Goal: Information Seeking & Learning: Learn about a topic

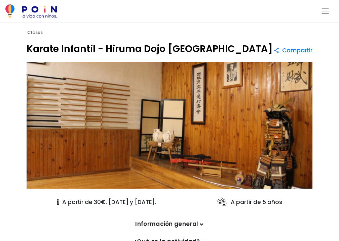
click at [201, 226] on icon at bounding box center [202, 225] width 4 height 6
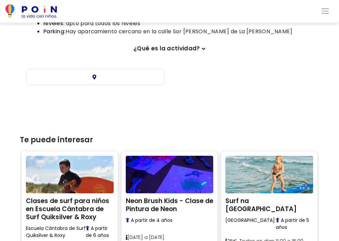
scroll to position [232, 0]
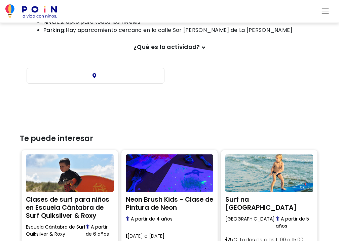
click at [202, 47] on icon at bounding box center [204, 48] width 4 height 6
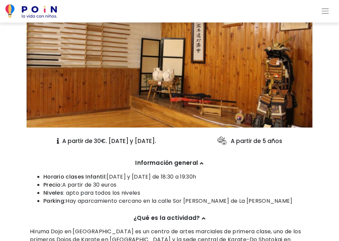
scroll to position [0, 0]
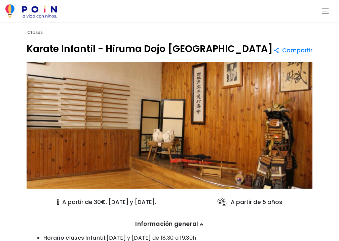
click at [327, 11] on span "Toggle navigation" at bounding box center [325, 11] width 9 height 9
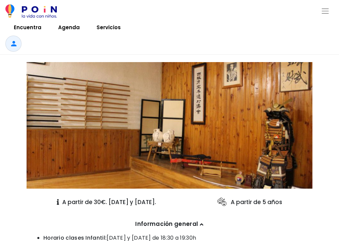
click at [21, 27] on span "Encuentra" at bounding box center [28, 27] width 34 height 11
click at [67, 29] on span "Agenda" at bounding box center [69, 27] width 28 height 11
click at [107, 26] on span "Servicios" at bounding box center [109, 27] width 30 height 11
click at [14, 45] on span at bounding box center [13, 44] width 16 height 16
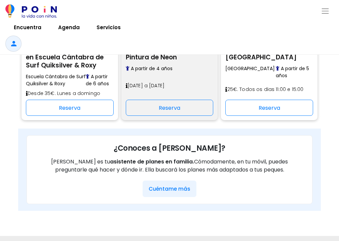
scroll to position [580, 0]
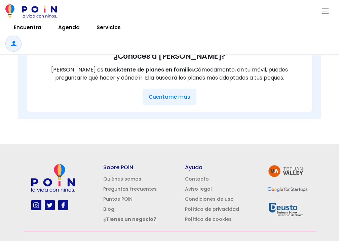
click at [139, 216] on b "¿Tienes un negocio?" at bounding box center [129, 219] width 53 height 7
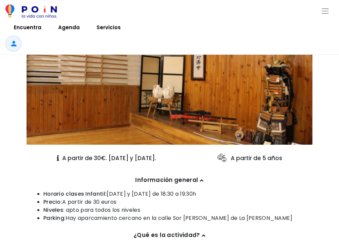
scroll to position [0, 0]
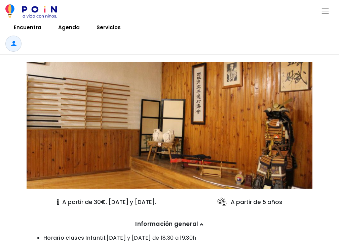
click at [324, 11] on span "Toggle navigation" at bounding box center [325, 11] width 9 height 9
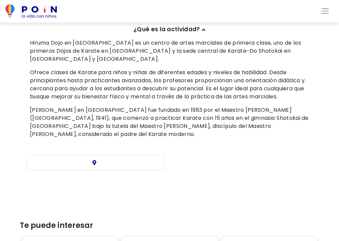
scroll to position [275, 0]
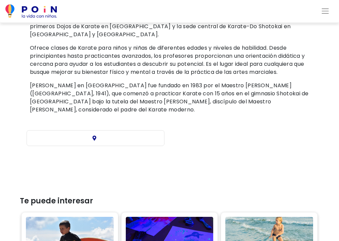
click at [94, 136] on icon at bounding box center [94, 138] width 4 height 5
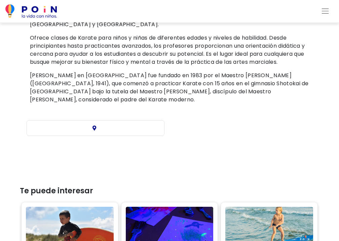
click at [94, 126] on icon at bounding box center [94, 128] width 4 height 5
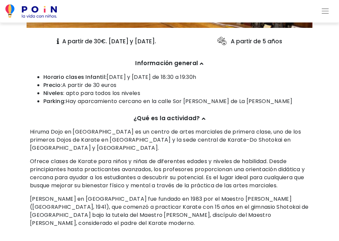
scroll to position [241, 0]
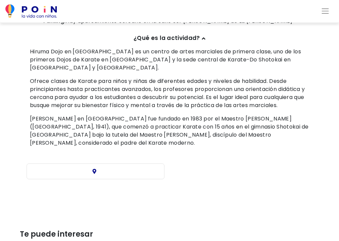
click at [94, 169] on icon at bounding box center [94, 171] width 4 height 5
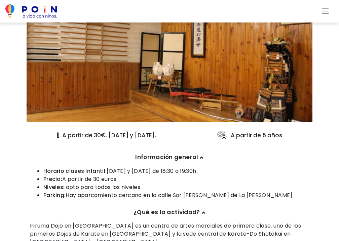
scroll to position [0, 0]
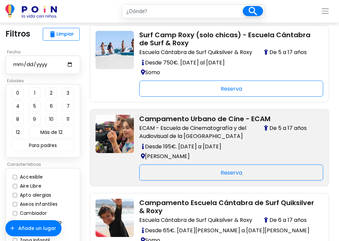
scroll to position [510, 0]
